Goal: Task Accomplishment & Management: Manage account settings

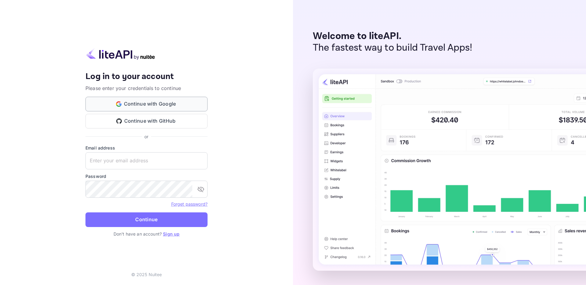
click at [160, 104] on button "Continue with Google" at bounding box center [147, 104] width 122 height 15
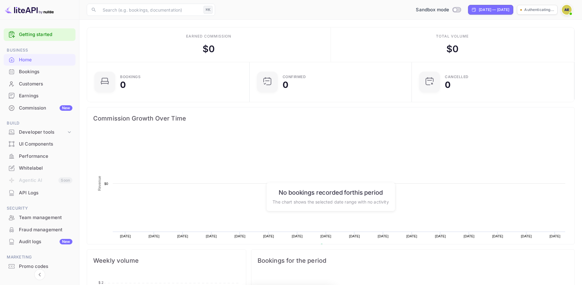
scroll to position [95, 154]
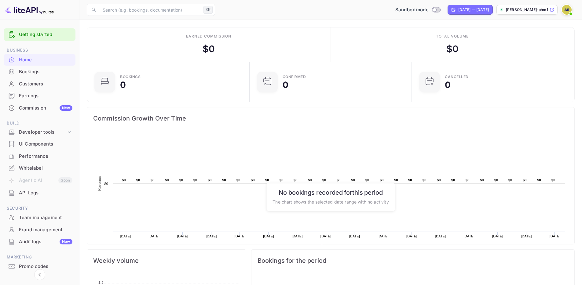
click at [564, 9] on img at bounding box center [567, 10] width 10 height 10
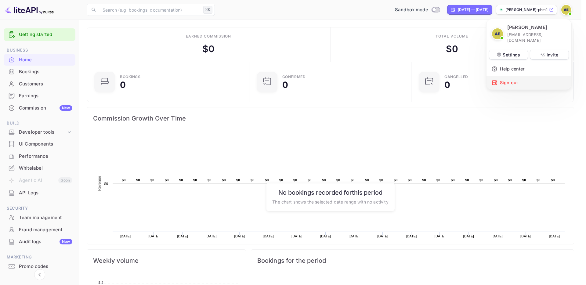
click at [518, 80] on div "Sign out" at bounding box center [529, 82] width 85 height 13
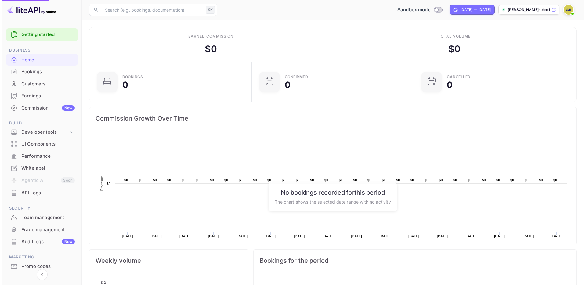
scroll to position [5, 5]
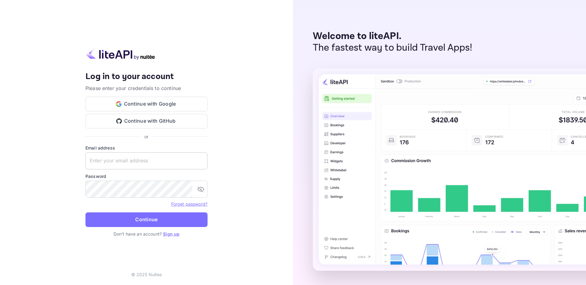
click at [121, 165] on input "text" at bounding box center [147, 160] width 122 height 17
type input "[EMAIL_ADDRESS][DOMAIN_NAME]"
click at [86, 213] on button "Continue" at bounding box center [147, 220] width 122 height 15
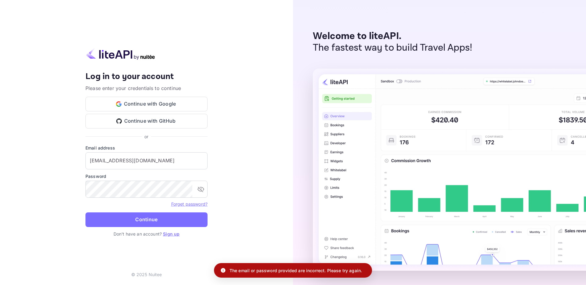
click at [76, 186] on div "Your account has been created successfully, a confirmation link has been sent t…" at bounding box center [146, 142] width 293 height 285
click at [171, 235] on link "Sign up" at bounding box center [171, 234] width 16 height 5
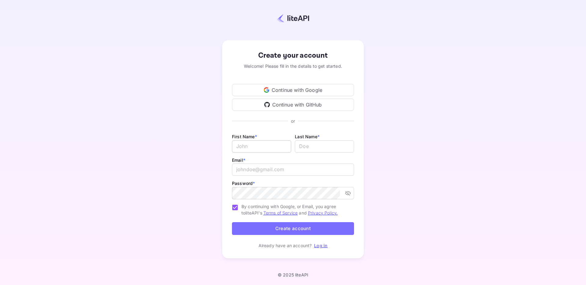
click at [276, 149] on input "Email *" at bounding box center [261, 147] width 59 height 12
click at [267, 147] on input "Email *" at bounding box center [261, 147] width 59 height 12
type input "[PERSON_NAME]"
type input "Essberger"
type input "[EMAIL_ADDRESS][DOMAIN_NAME]"
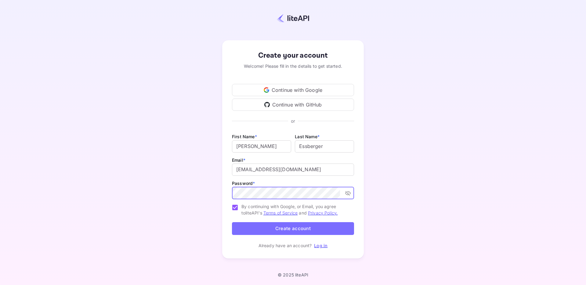
click at [324, 231] on button "Create account" at bounding box center [293, 228] width 122 height 13
click at [203, 202] on div "Create your account Welcome! Please fill in the details to get started. Continu…" at bounding box center [293, 150] width 533 height 246
click at [279, 230] on button "Create account" at bounding box center [293, 228] width 122 height 13
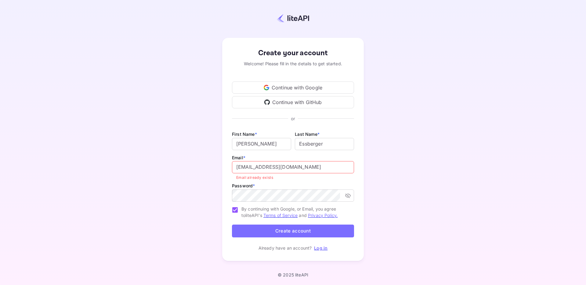
click at [317, 250] on link "Log in" at bounding box center [320, 248] width 13 height 5
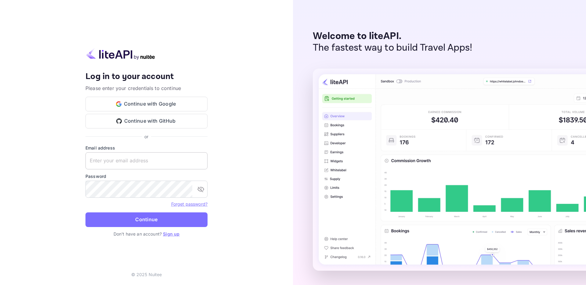
click at [145, 162] on input "text" at bounding box center [147, 160] width 122 height 17
type input "[EMAIL_ADDRESS][DOMAIN_NAME]"
click at [195, 204] on link "Forget password?" at bounding box center [189, 204] width 36 height 5
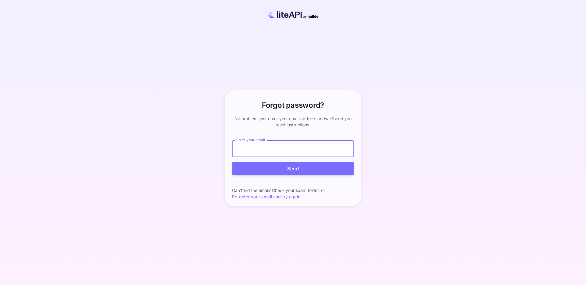
click at [250, 151] on input "Enter your email" at bounding box center [293, 148] width 122 height 17
type input "[EMAIL_ADDRESS][DOMAIN_NAME]"
click at [280, 166] on button "Send" at bounding box center [293, 168] width 122 height 13
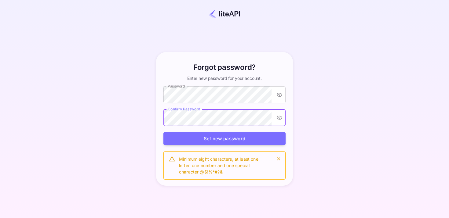
click at [144, 120] on div "Forgot password? Enter new password for your account. Password Password Confirm…" at bounding box center [224, 118] width 395 height 183
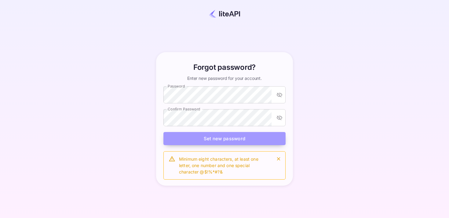
click at [203, 141] on button "Set new password" at bounding box center [224, 138] width 122 height 13
